Goal: Information Seeking & Learning: Learn about a topic

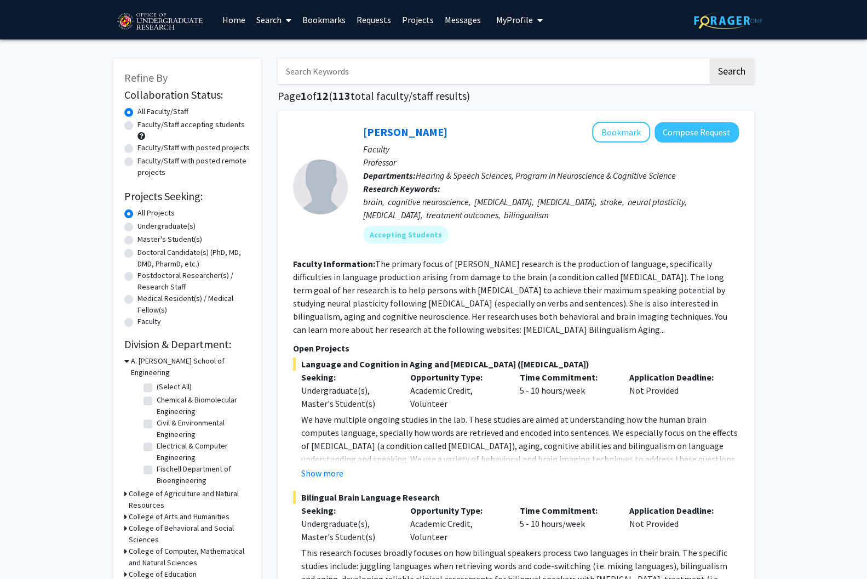
click at [138, 220] on label "Undergraduate(s)" at bounding box center [167, 226] width 58 height 12
click at [138, 220] on input "Undergraduate(s)" at bounding box center [141, 223] width 7 height 7
radio input "true"
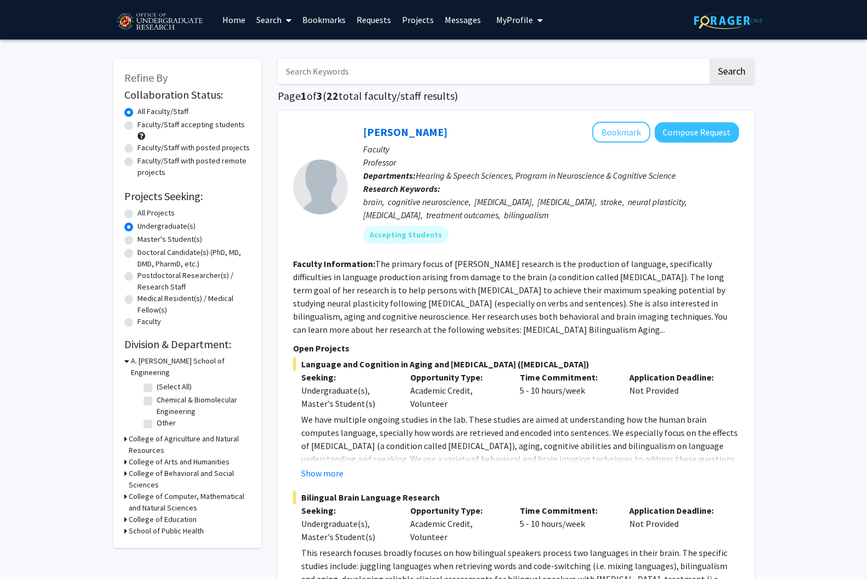
click at [138, 207] on label "All Projects" at bounding box center [156, 213] width 37 height 12
click at [138, 207] on input "All Projects" at bounding box center [141, 210] width 7 height 7
radio input "true"
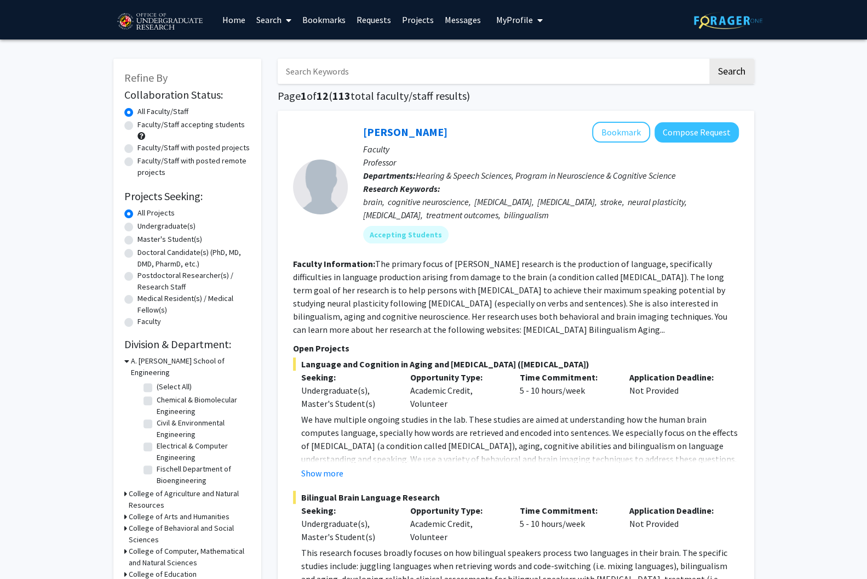
click at [145, 440] on fg-checkbox "Electrical & Computer Engineering Electrical & Computer Engineering" at bounding box center [196, 451] width 104 height 23
click at [157, 440] on label "Electrical & Computer Engineering" at bounding box center [202, 451] width 91 height 23
click at [157, 440] on input "Electrical & Computer Engineering" at bounding box center [160, 443] width 7 height 7
checkbox input "true"
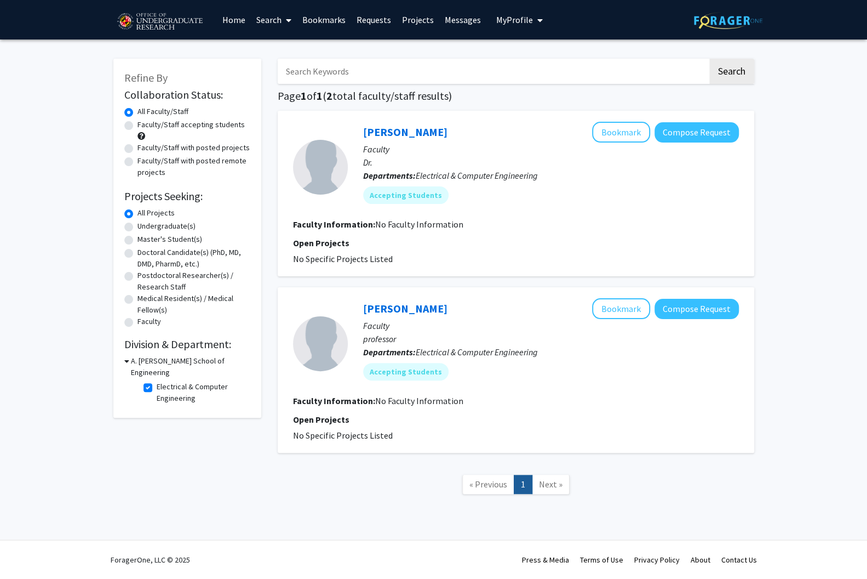
click at [124, 355] on icon at bounding box center [126, 361] width 5 height 12
click at [124, 355] on icon at bounding box center [125, 361] width 3 height 12
click at [157, 381] on label "Electrical & Computer Engineering" at bounding box center [202, 392] width 91 height 23
click at [157, 381] on input "Electrical & Computer Engineering" at bounding box center [160, 384] width 7 height 7
checkbox input "false"
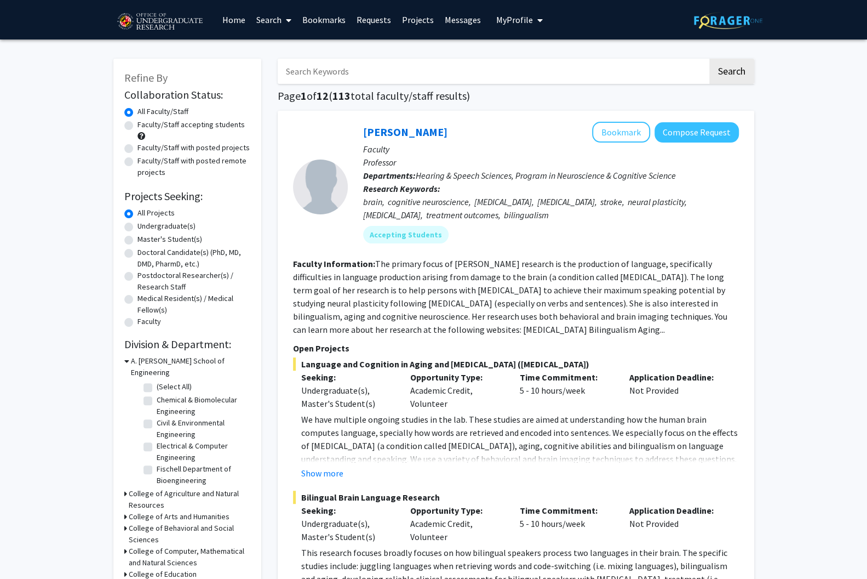
scroll to position [45, 0]
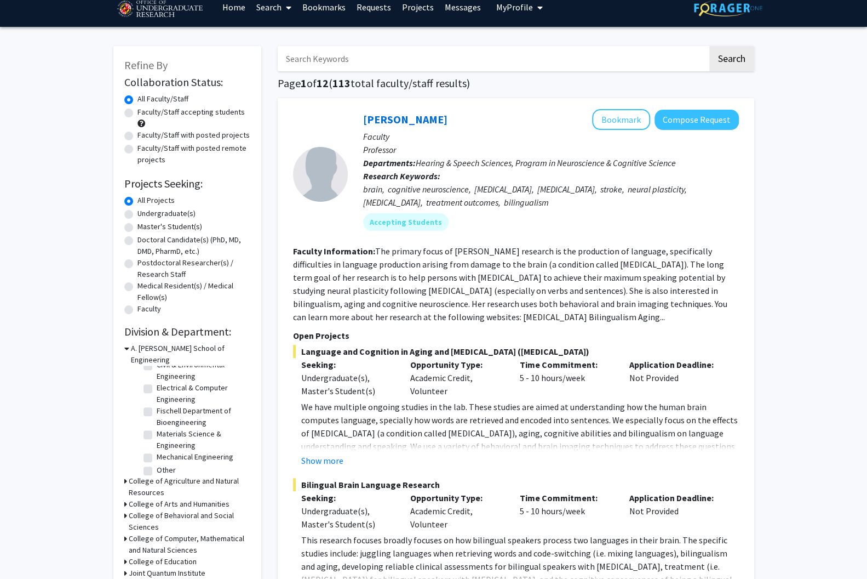
click at [124, 533] on icon at bounding box center [125, 539] width 3 height 12
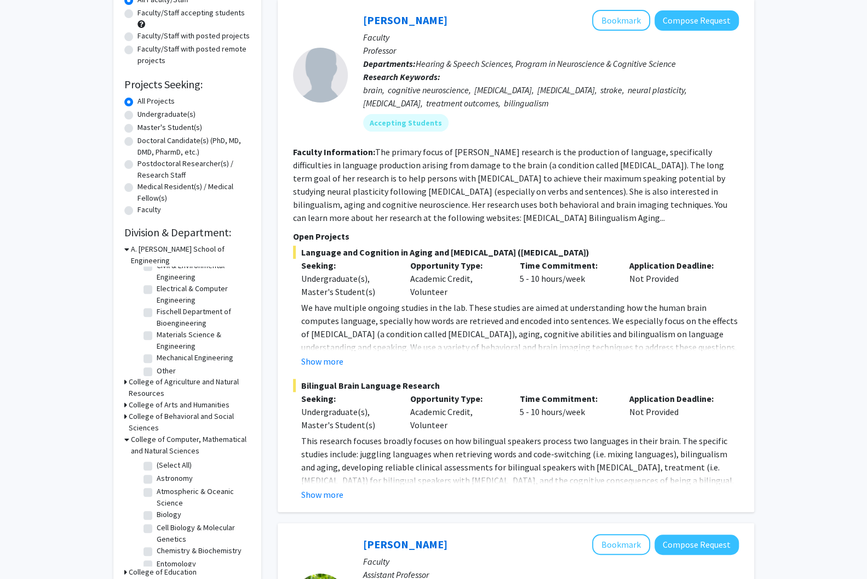
scroll to position [68, 0]
click at [147, 551] on fg-checkbox "Mathematics Mathematics" at bounding box center [196, 557] width 104 height 13
click at [157, 551] on label "Mathematics" at bounding box center [178, 557] width 42 height 12
click at [157, 551] on input "Mathematics" at bounding box center [160, 554] width 7 height 7
checkbox input "true"
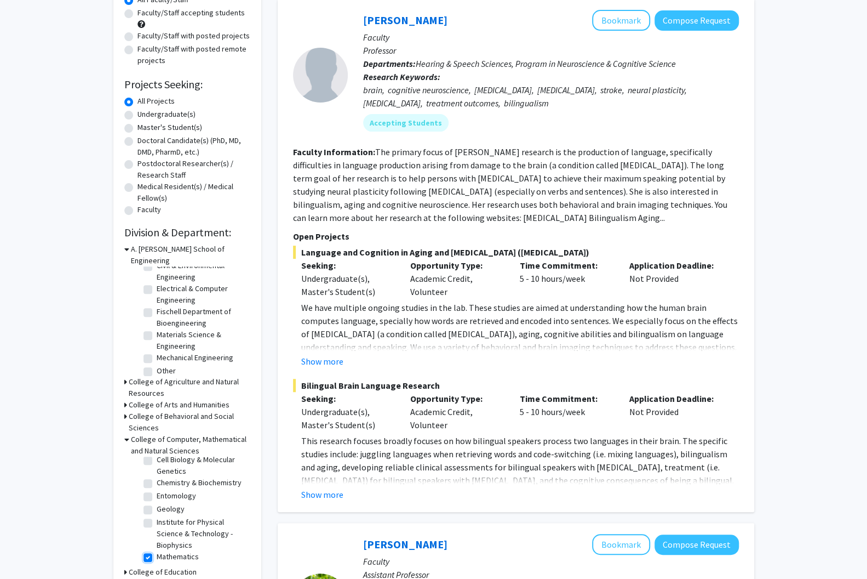
checkbox input "true"
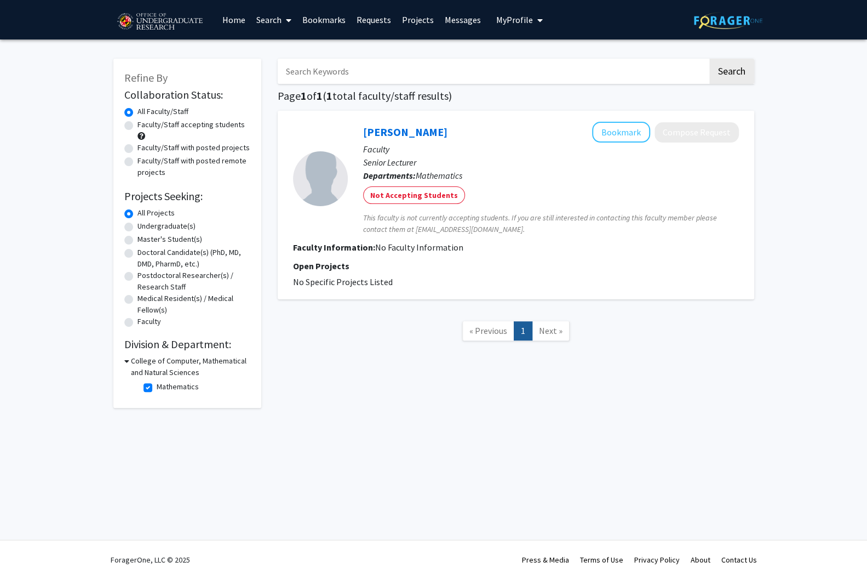
click at [147, 381] on fg-checkbox "Mathematics Mathematics" at bounding box center [196, 387] width 104 height 13
click at [157, 381] on label "Mathematics" at bounding box center [178, 387] width 42 height 12
click at [157, 381] on input "Mathematics" at bounding box center [160, 384] width 7 height 7
checkbox input "false"
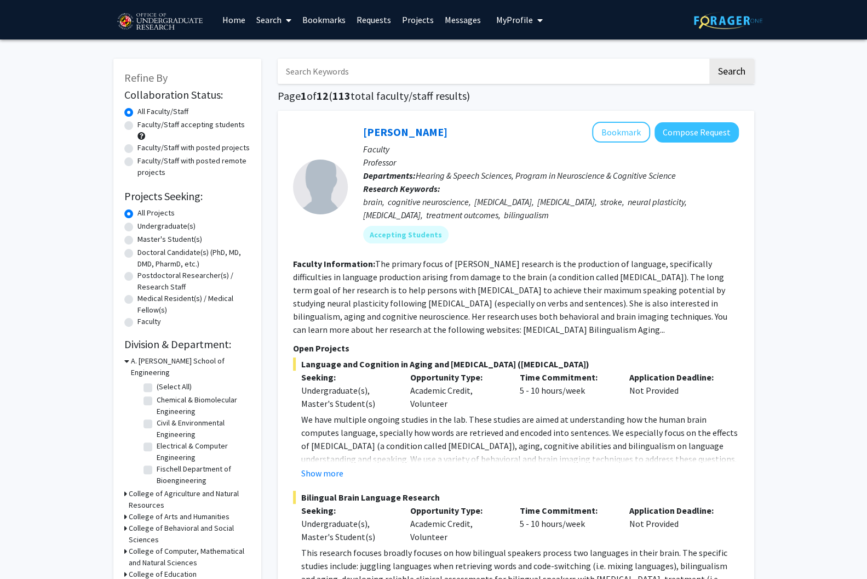
click at [138, 220] on label "Undergraduate(s)" at bounding box center [167, 226] width 58 height 12
click at [138, 220] on input "Undergraduate(s)" at bounding box center [141, 223] width 7 height 7
radio input "true"
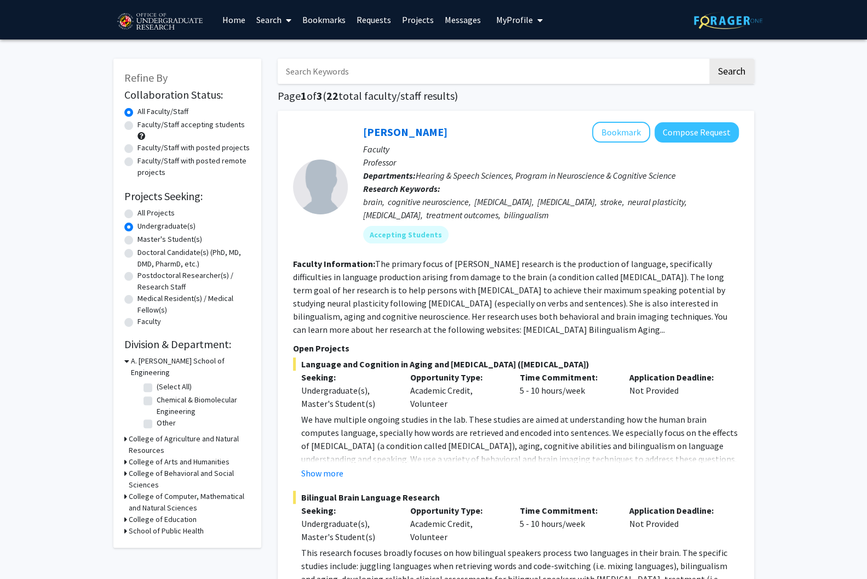
click at [124, 355] on icon at bounding box center [126, 361] width 5 height 12
